Goal: Information Seeking & Learning: Learn about a topic

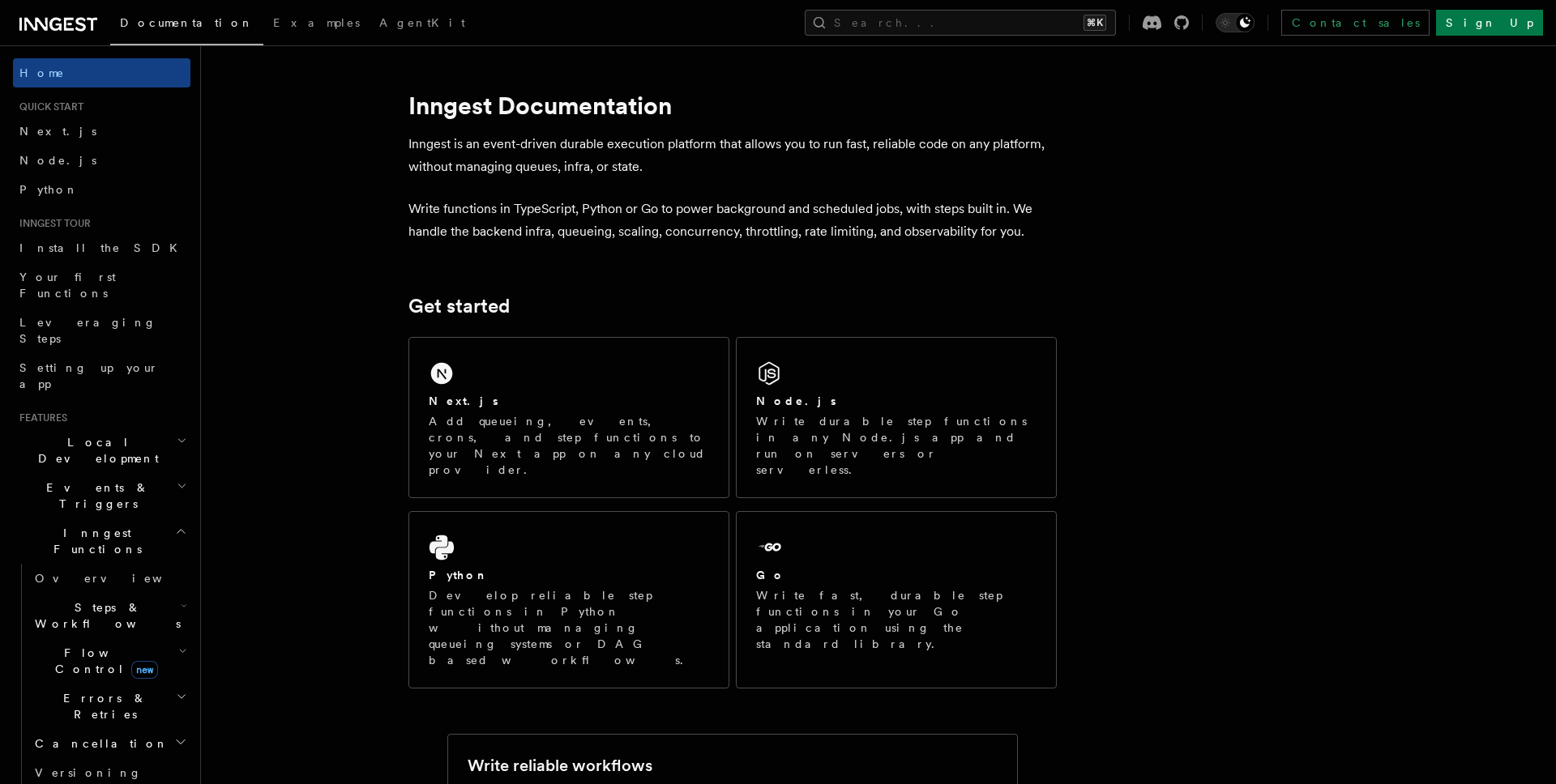
scroll to position [120, 0]
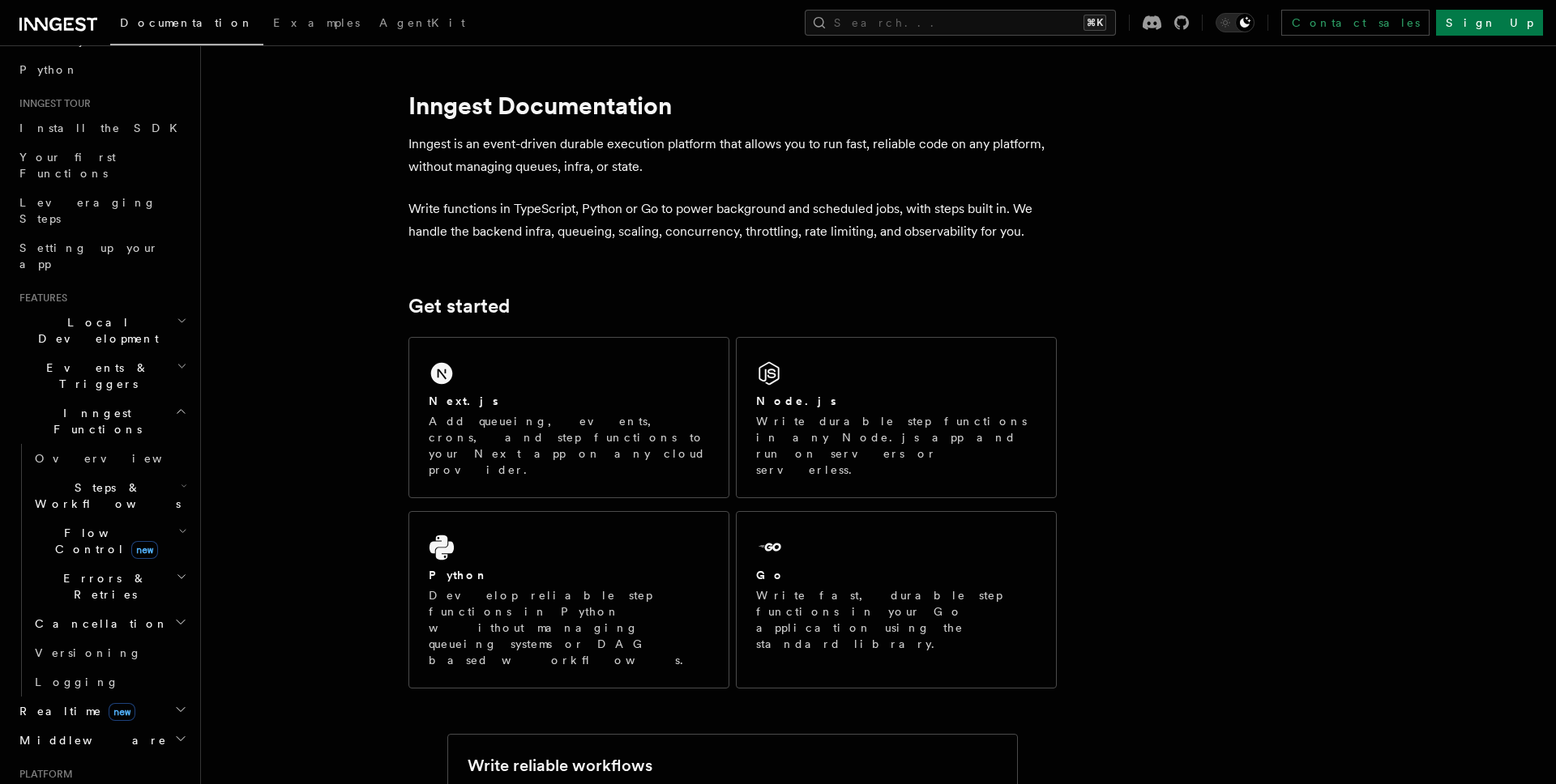
click at [107, 479] on span "Steps & Workflows" at bounding box center [104, 496] width 152 height 33
click at [111, 518] on link "Overview" at bounding box center [116, 533] width 147 height 29
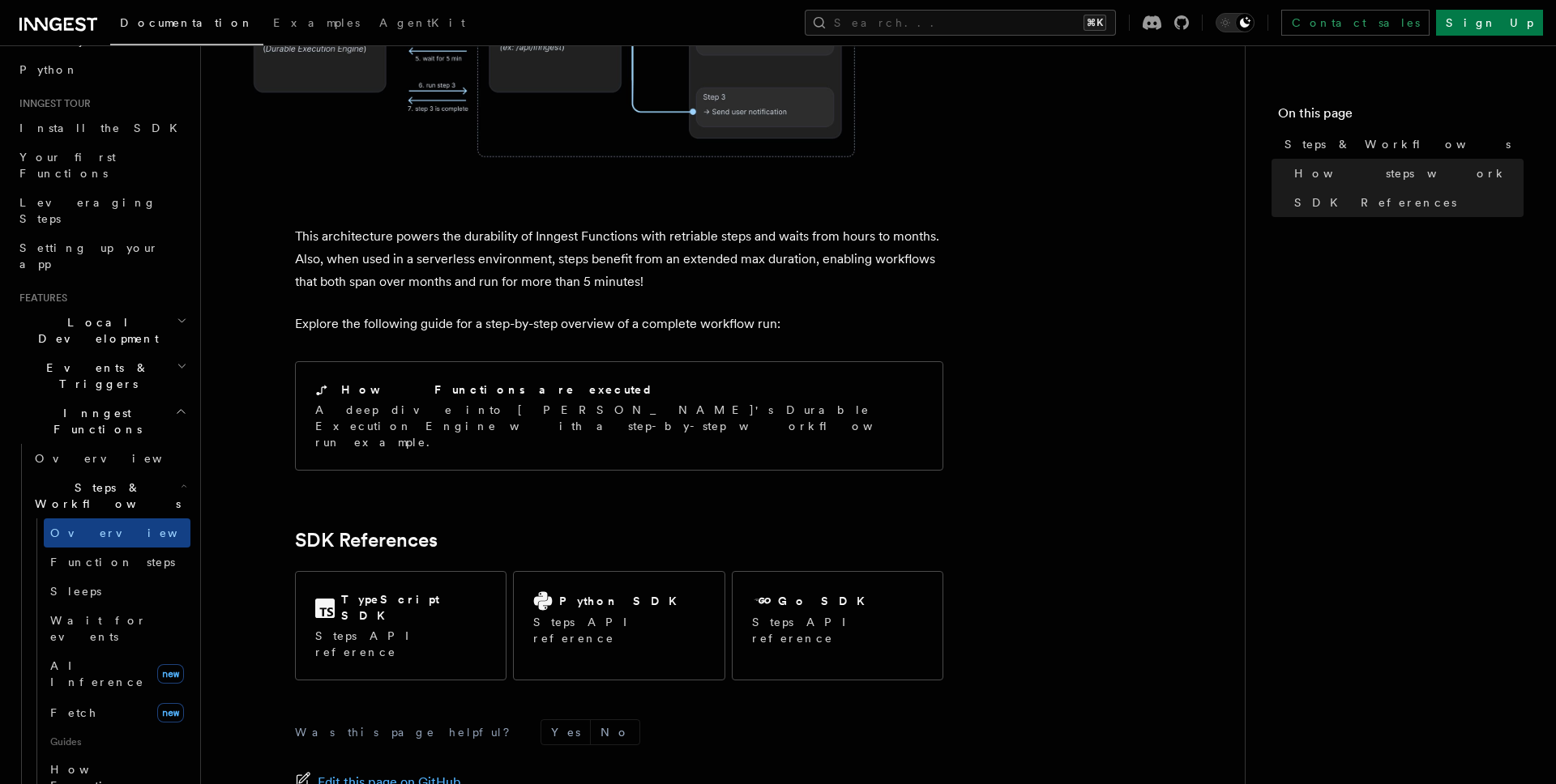
scroll to position [1538, 0]
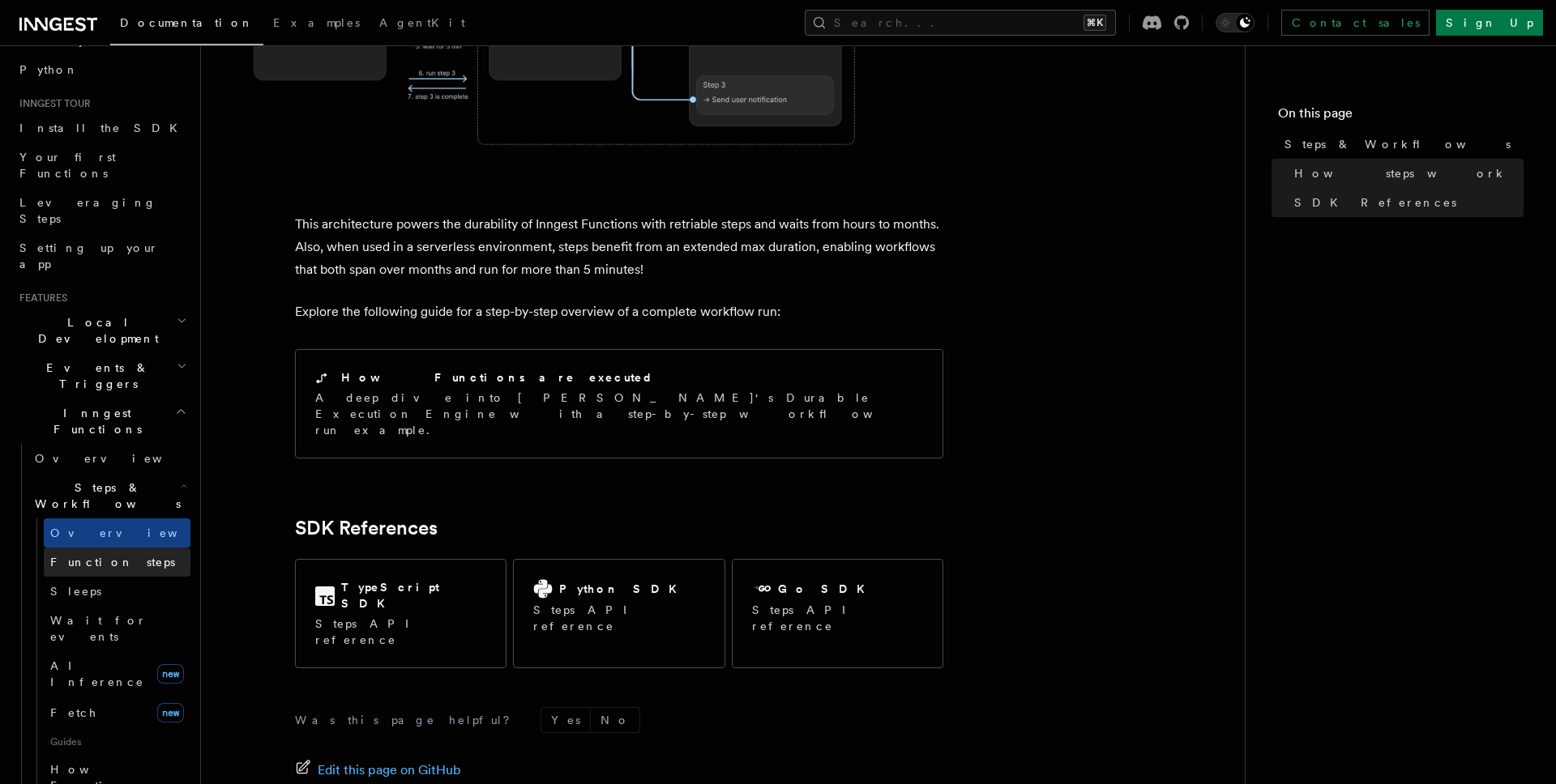
click at [124, 556] on span "Function steps" at bounding box center [112, 562] width 125 height 13
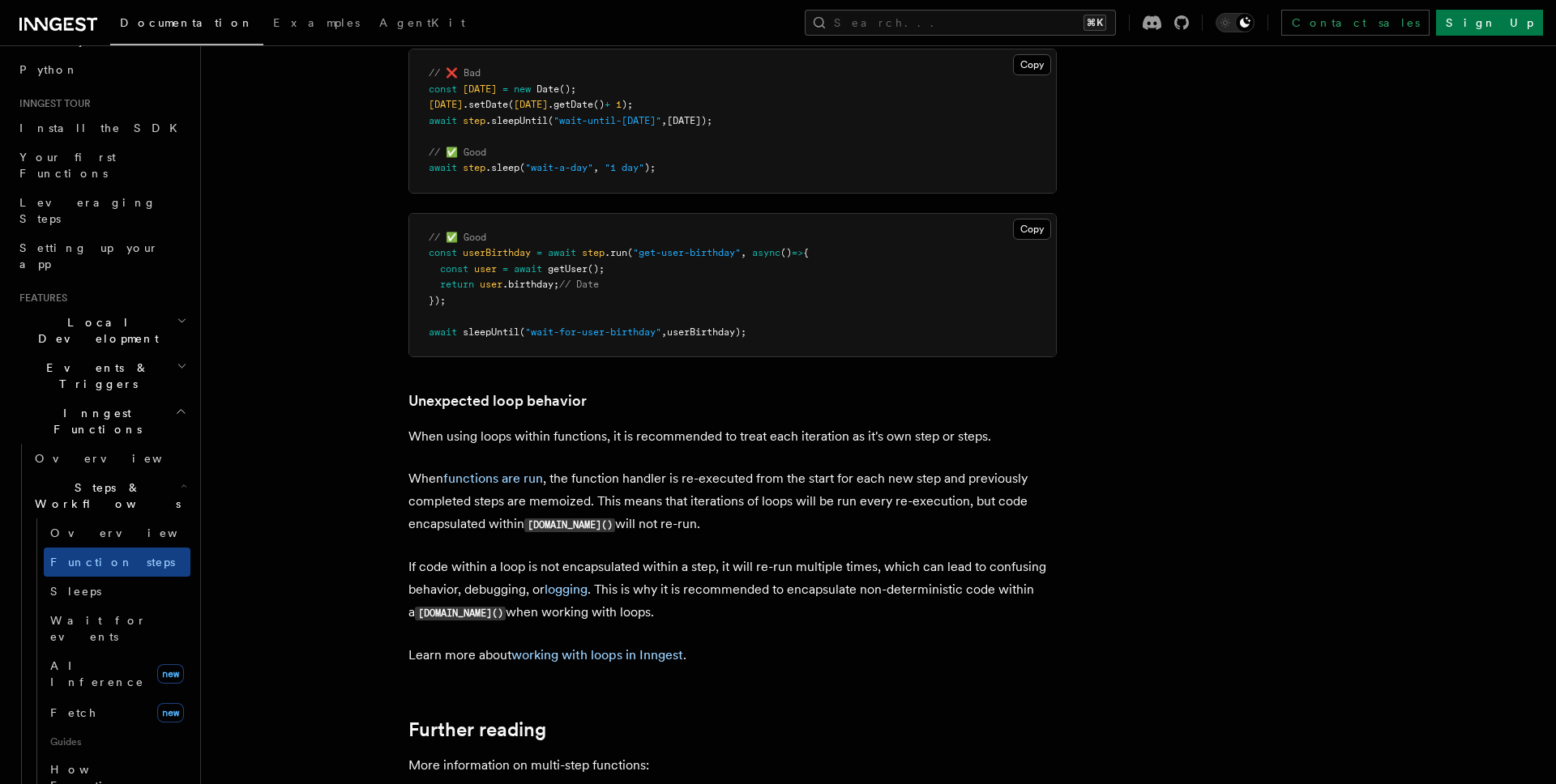
scroll to position [5194, 0]
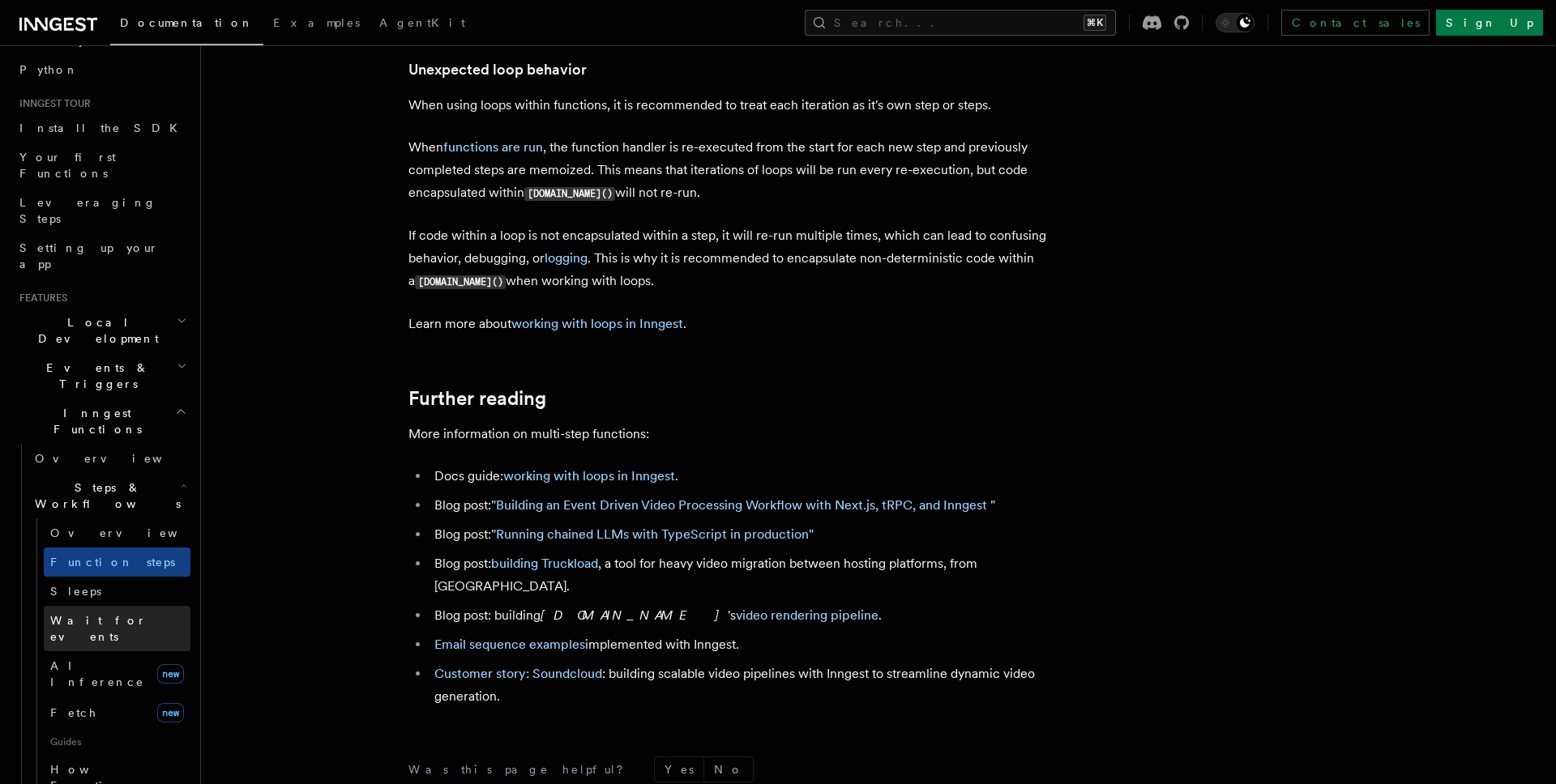
click at [120, 606] on link "Wait for events" at bounding box center [116, 628] width 147 height 45
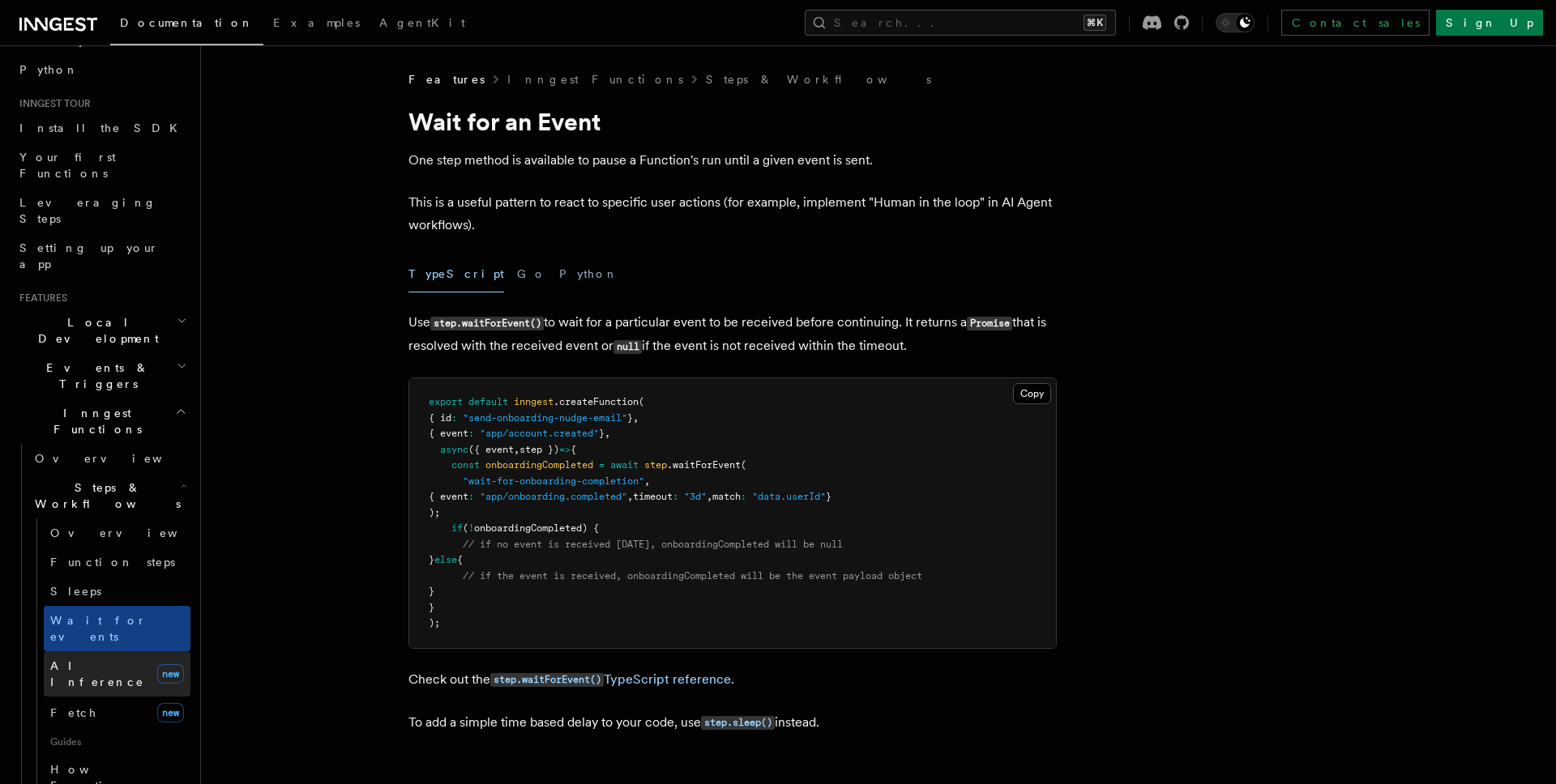
click at [126, 651] on link "AI Inference new" at bounding box center [116, 674] width 147 height 45
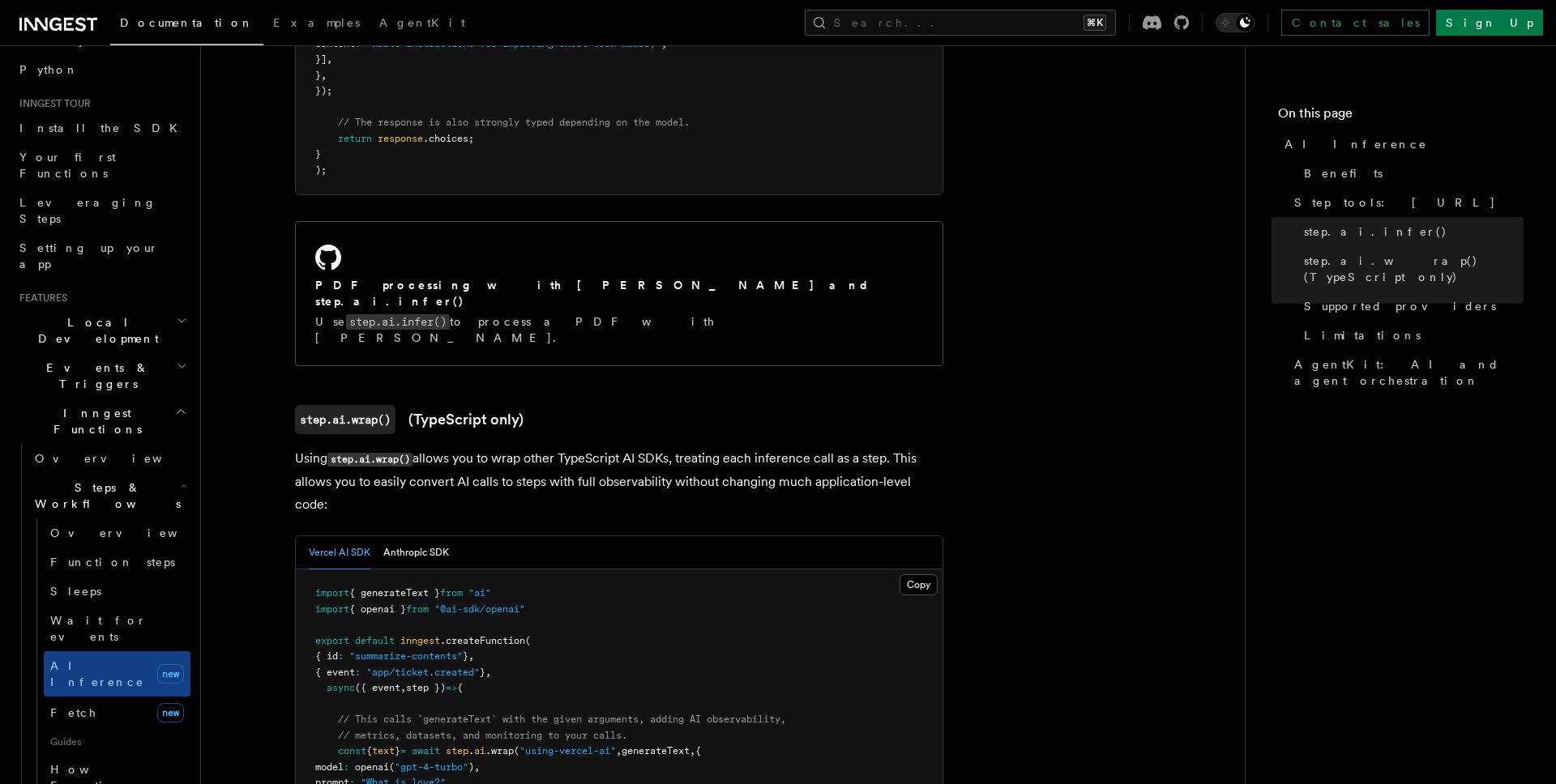
scroll to position [1239, 0]
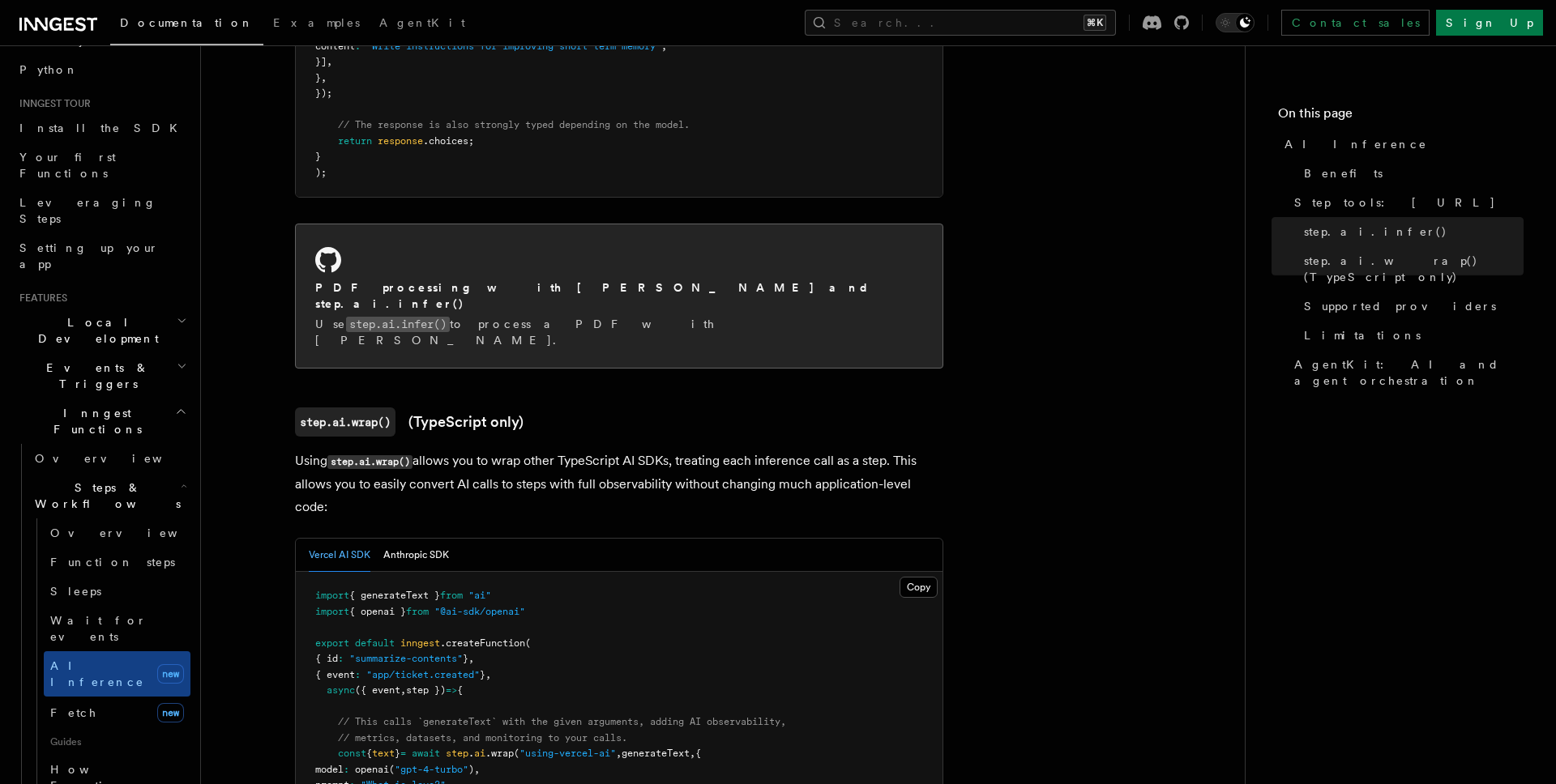
click at [490, 250] on div "PDF processing with [PERSON_NAME] and step.ai.infer() Use step.ai.infer() to pr…" at bounding box center [619, 297] width 647 height 144
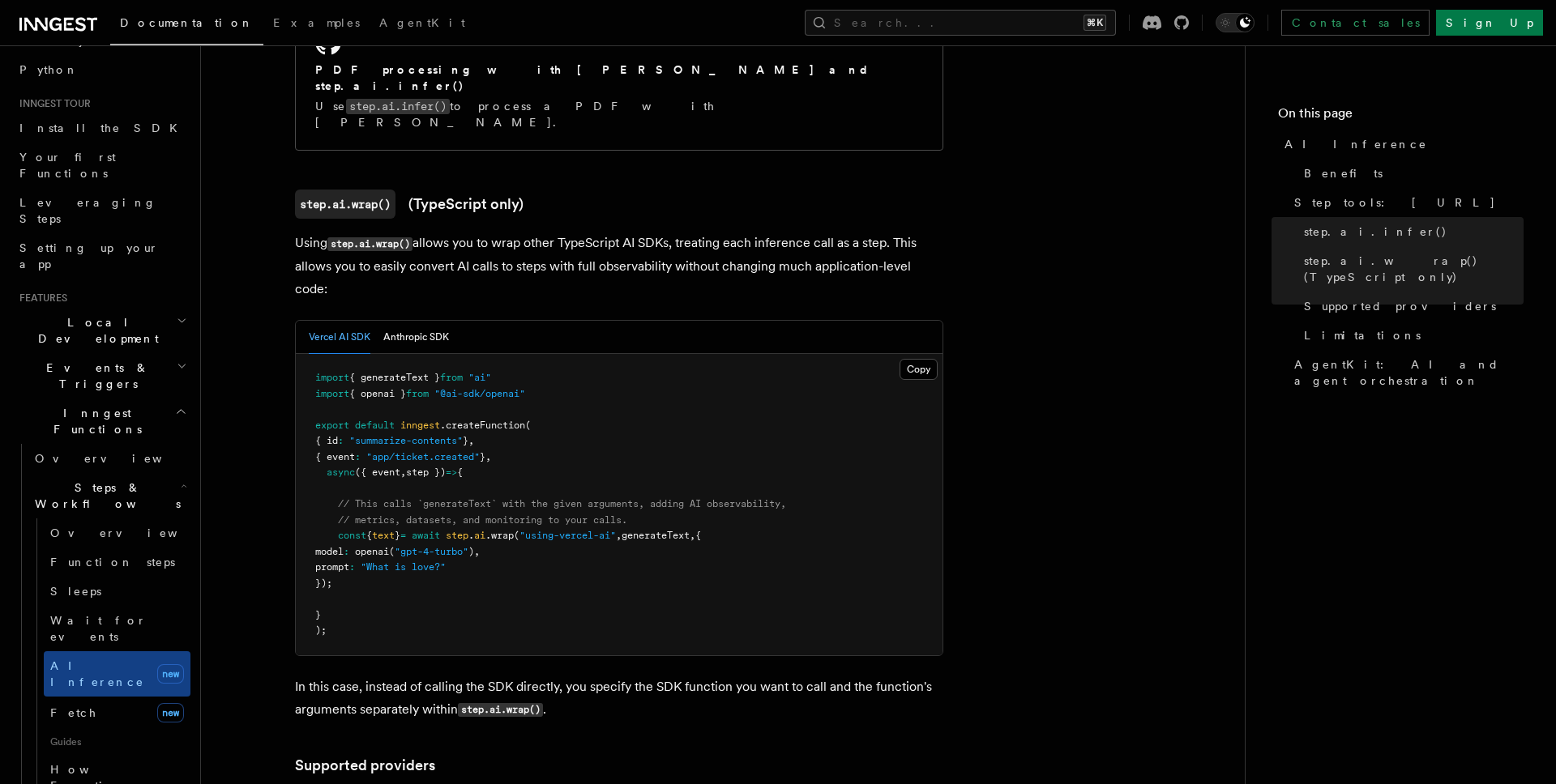
scroll to position [1461, 0]
click at [422, 317] on button "Anthropic SDK" at bounding box center [416, 333] width 66 height 34
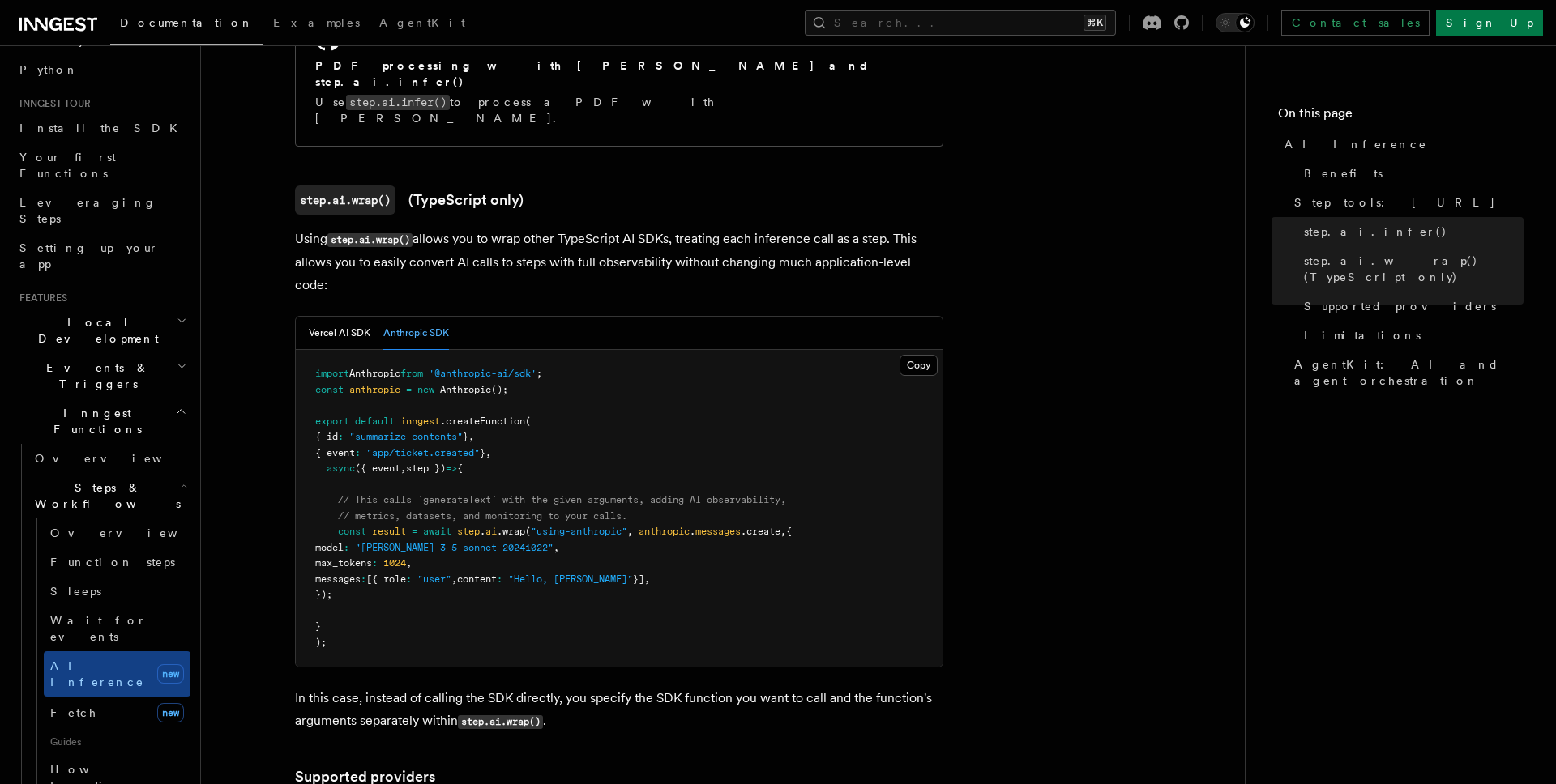
click at [308, 317] on div "Vercel AI SDK Anthropic SDK" at bounding box center [619, 333] width 647 height 34
click at [338, 317] on button "Vercel AI SDK" at bounding box center [339, 333] width 62 height 34
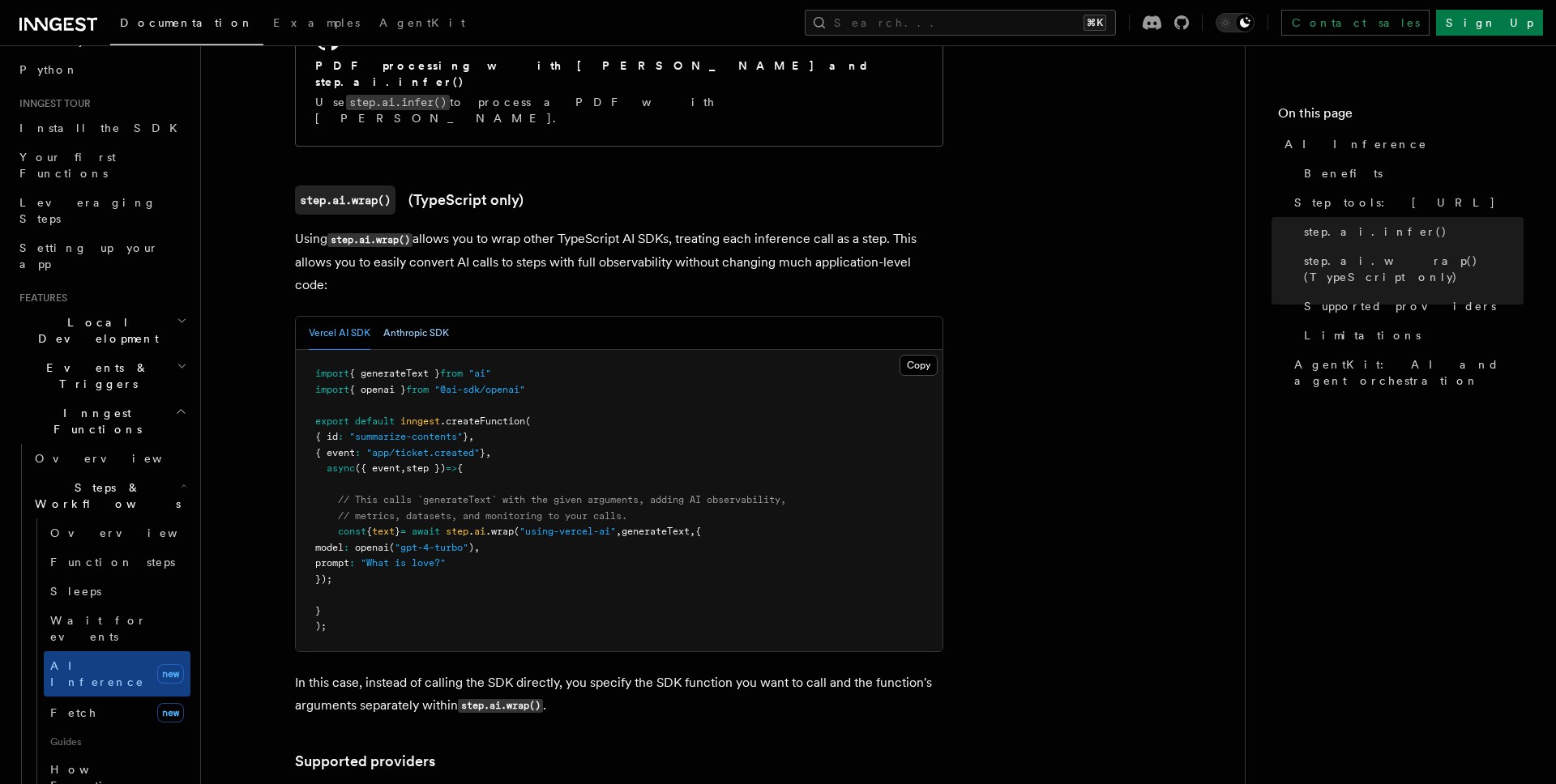
click at [413, 317] on button "Anthropic SDK" at bounding box center [416, 333] width 66 height 34
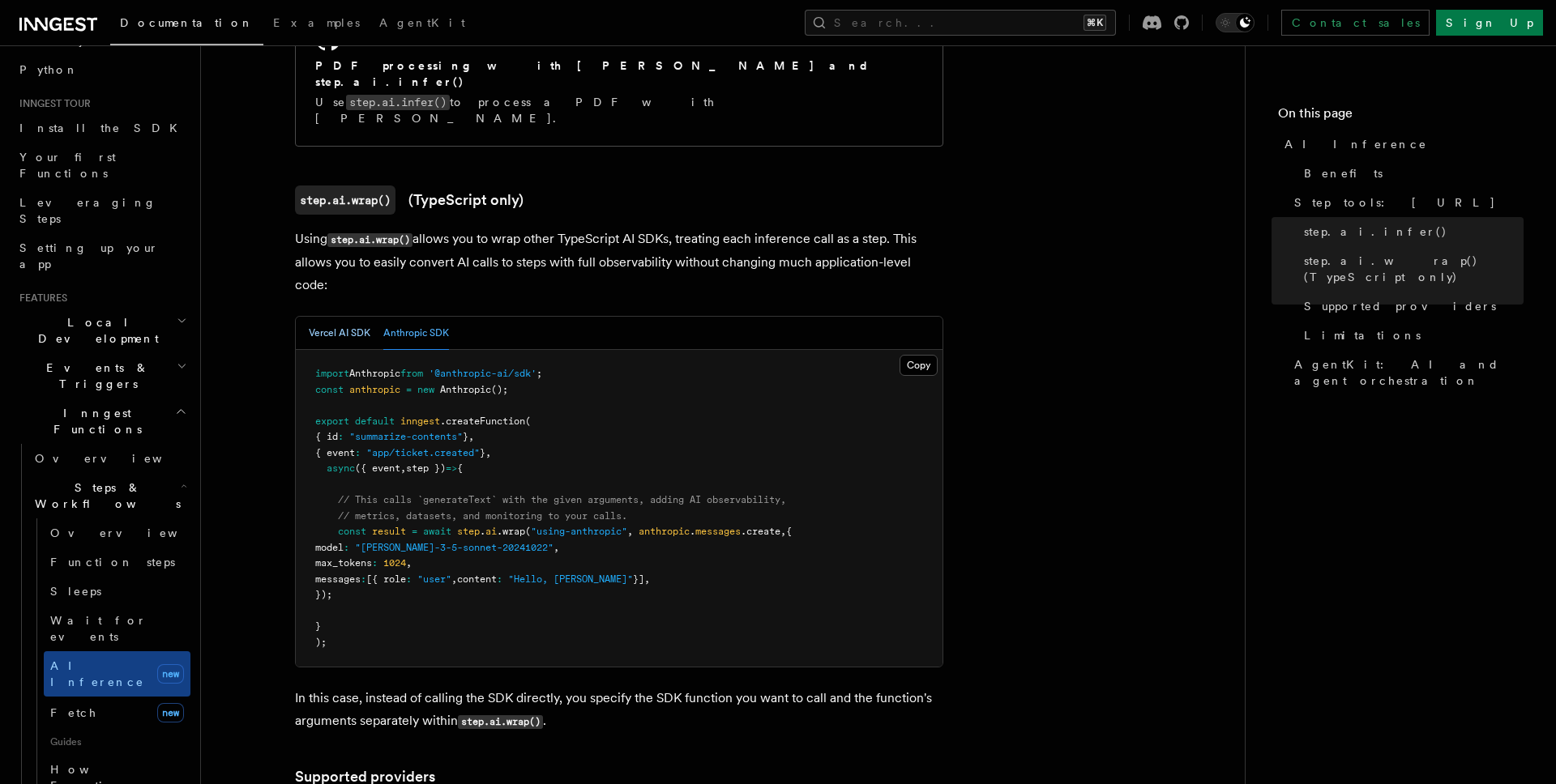
click at [314, 317] on button "Vercel AI SDK" at bounding box center [339, 333] width 62 height 34
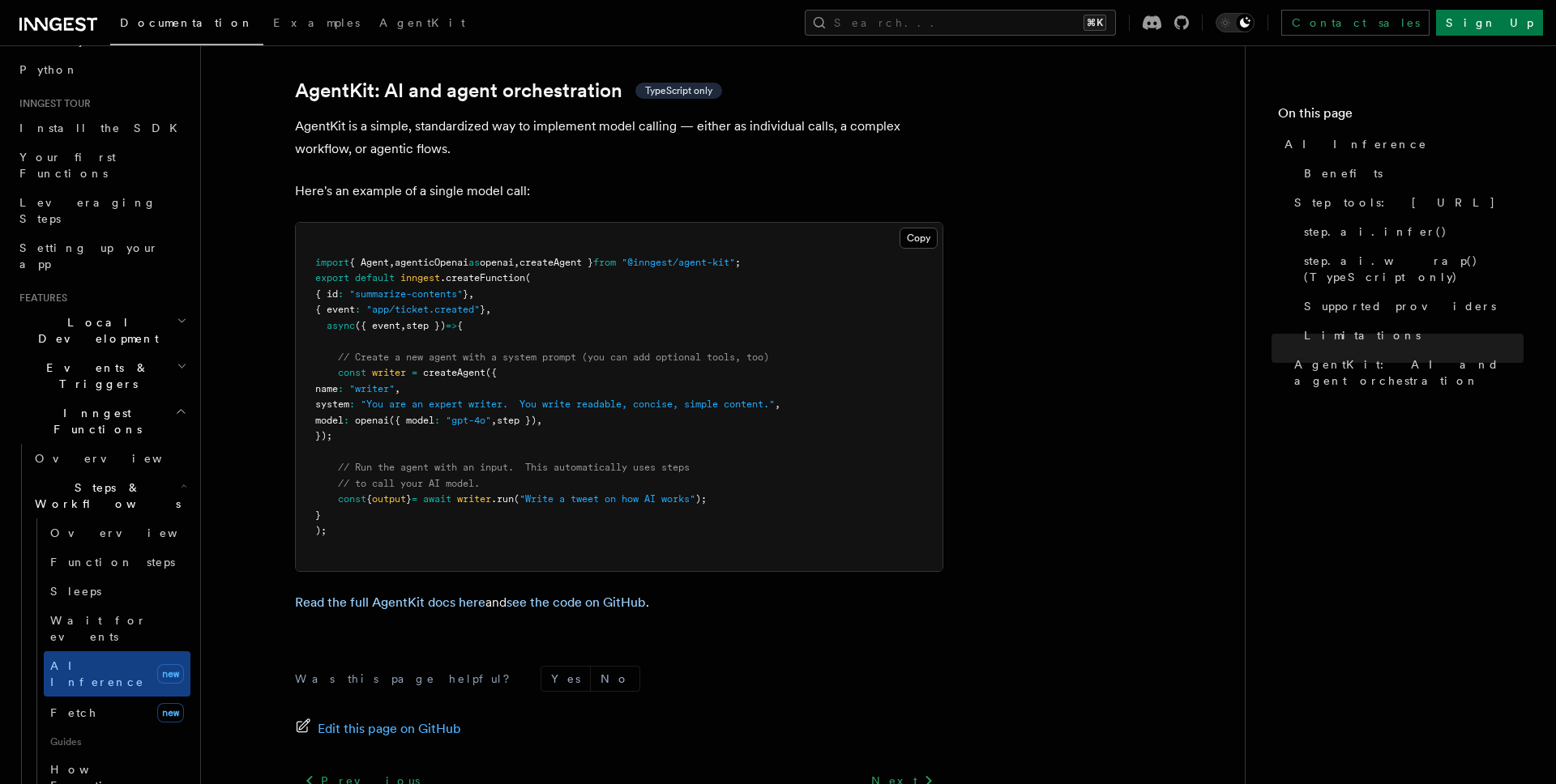
scroll to position [4761, 0]
click at [296, 446] on pre "import { Agent , agenticOpenai as openai , createAgent } from "@inngest/agent-k…" at bounding box center [619, 396] width 647 height 348
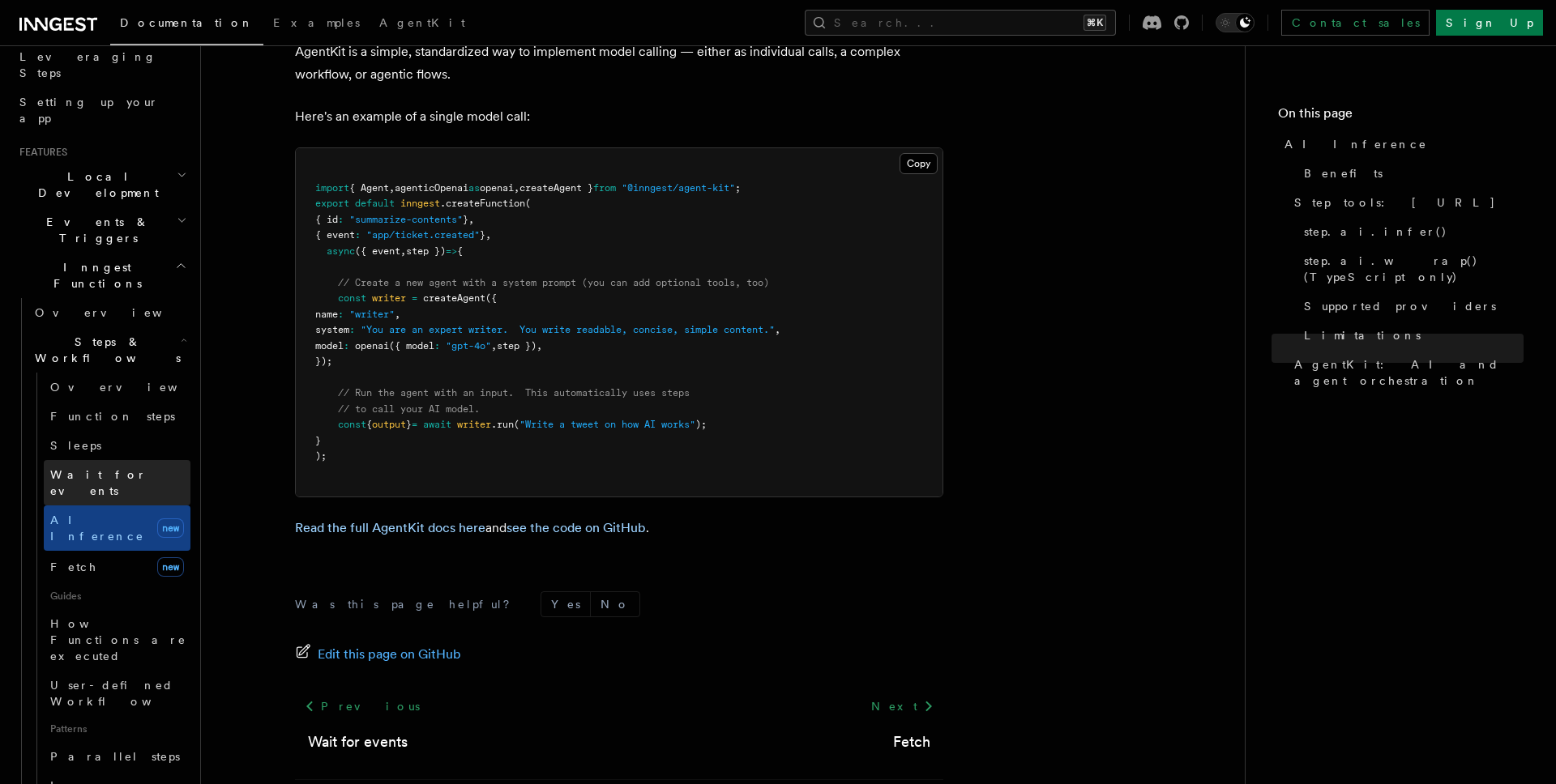
scroll to position [268, 0]
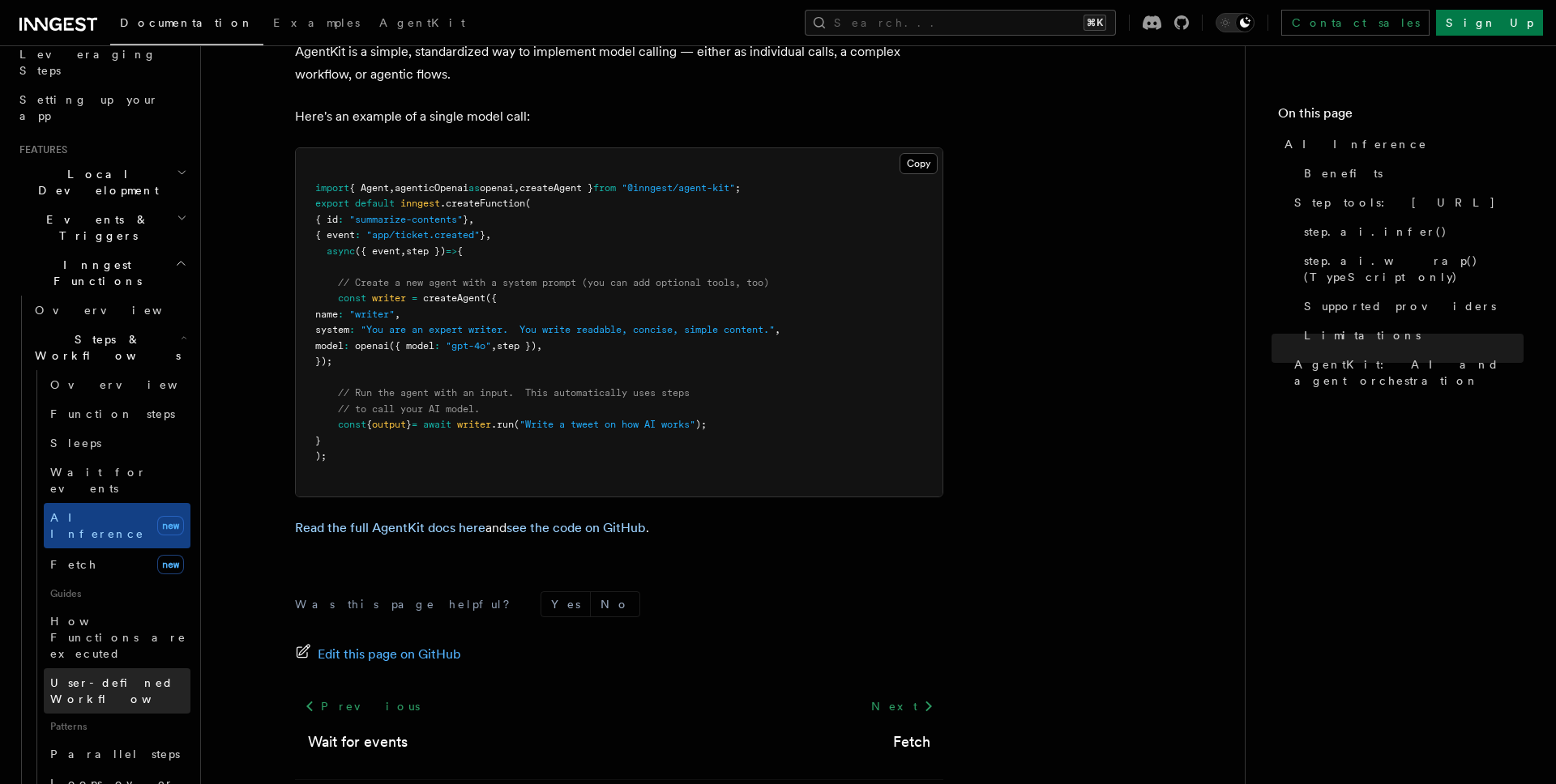
click at [116, 668] on link "User-defined Workflows" at bounding box center [116, 691] width 147 height 45
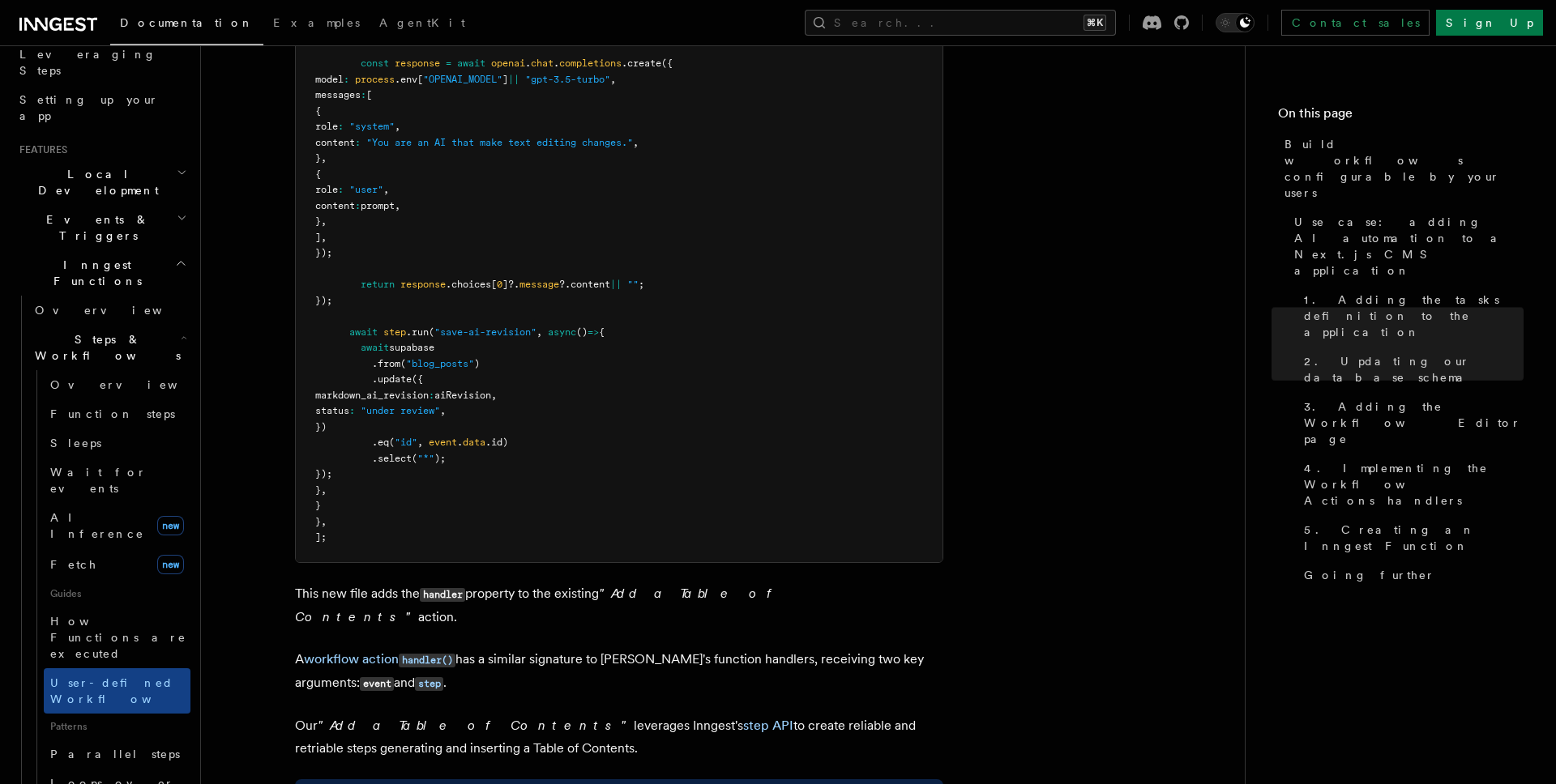
scroll to position [6288, 0]
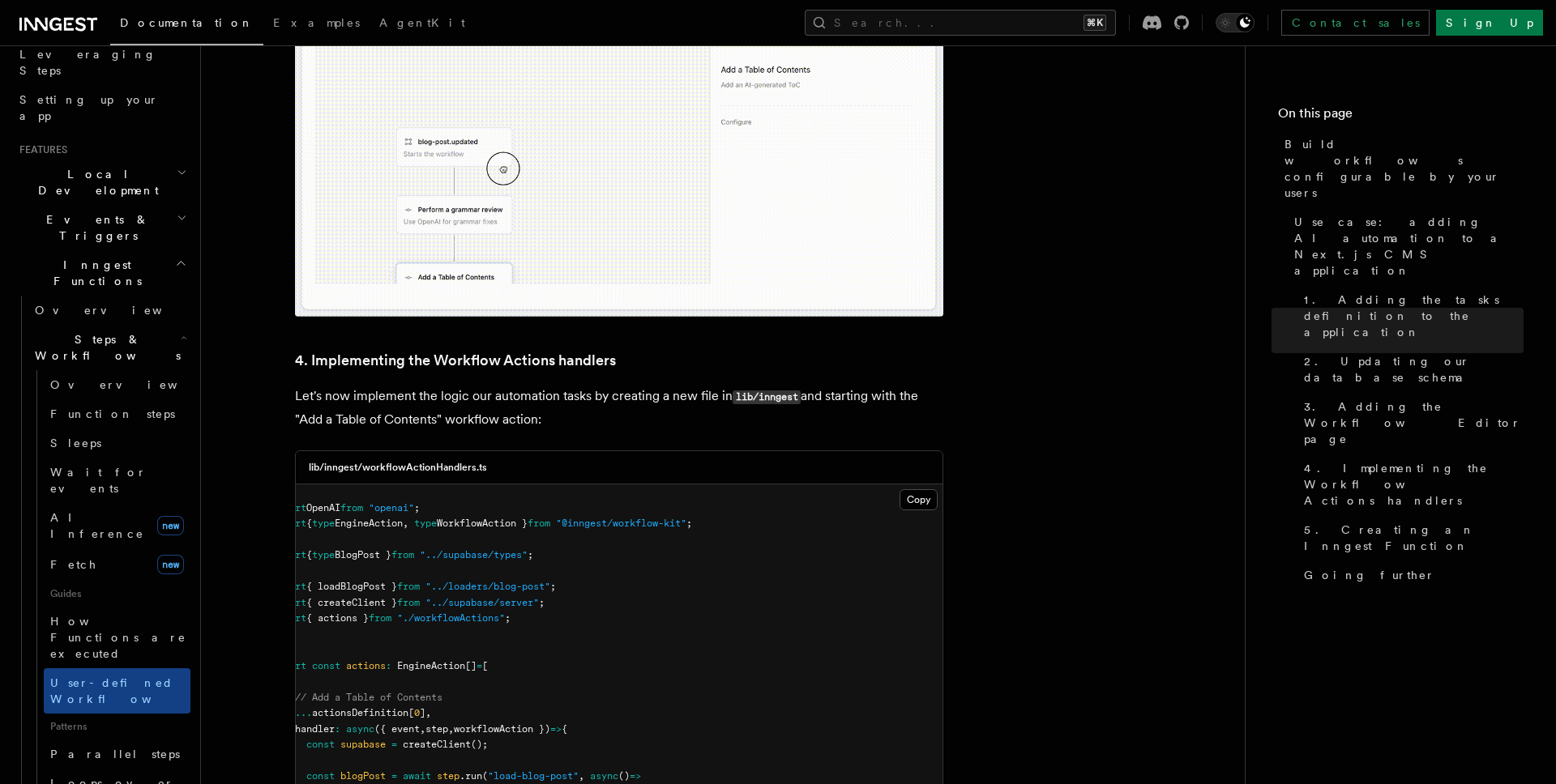
scroll to position [5118, 0]
